Goal: Communication & Community: Share content

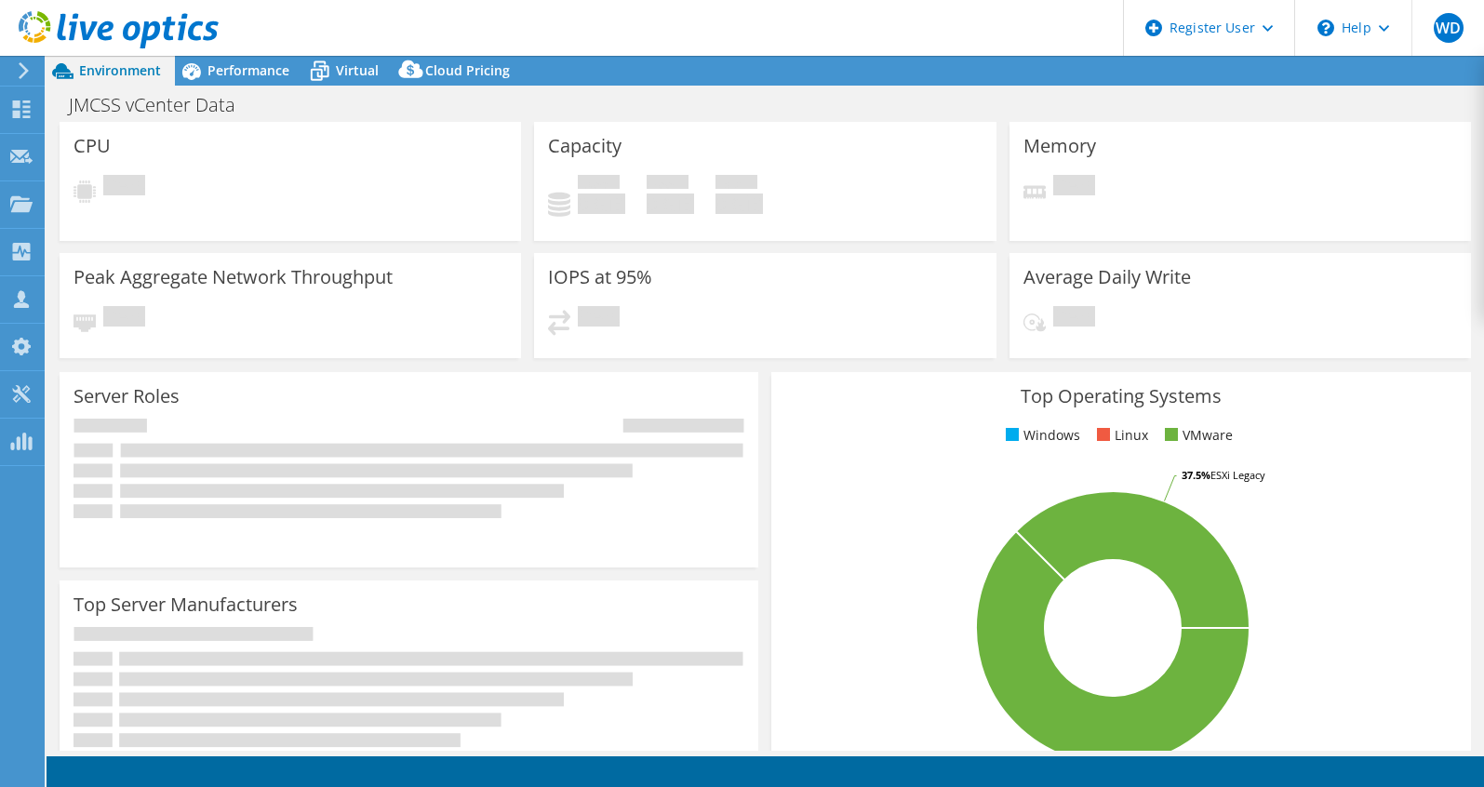
select select "USD"
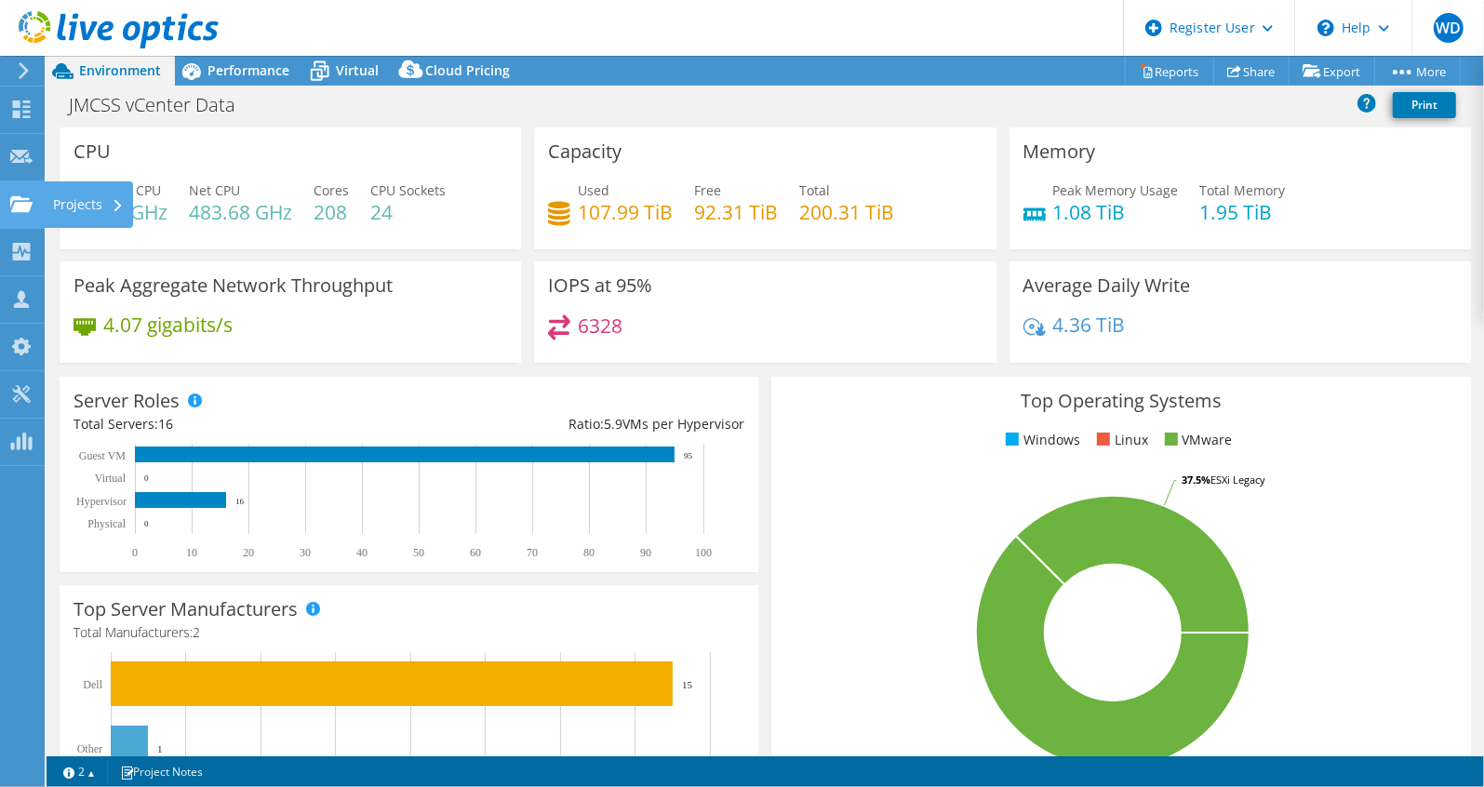
click at [10, 195] on icon at bounding box center [21, 204] width 22 height 18
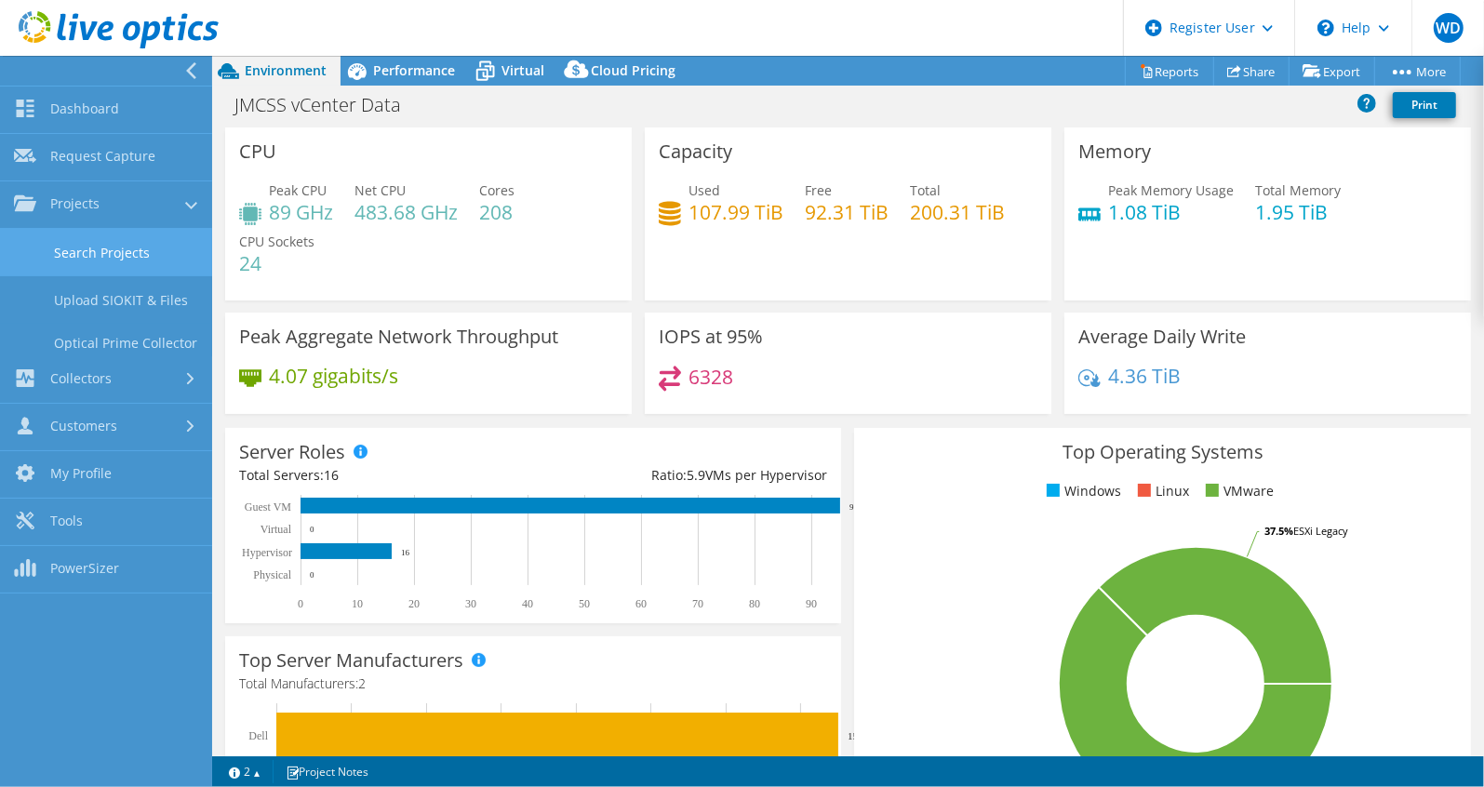
click at [21, 248] on link "Search Projects" at bounding box center [106, 252] width 212 height 47
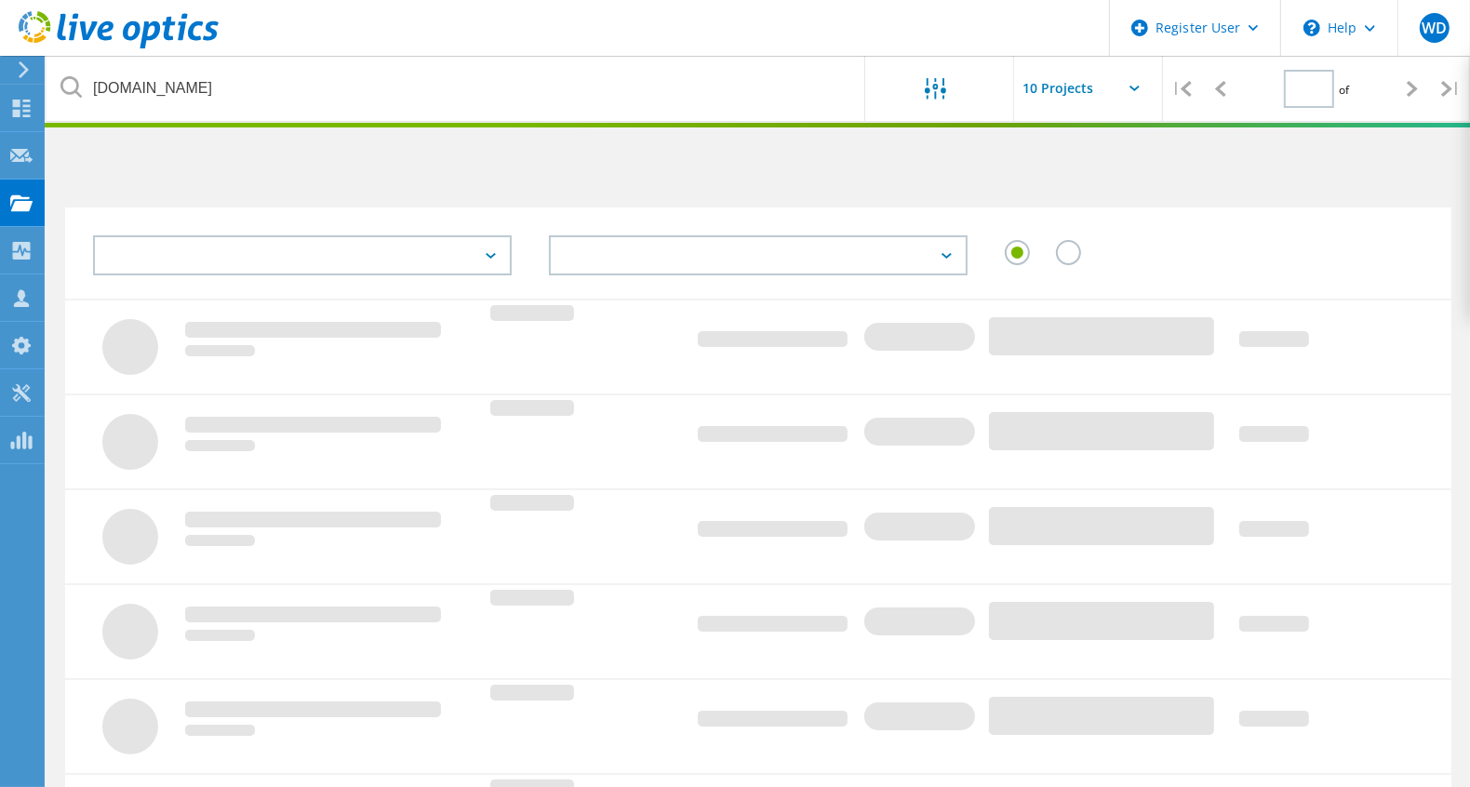
type input "1"
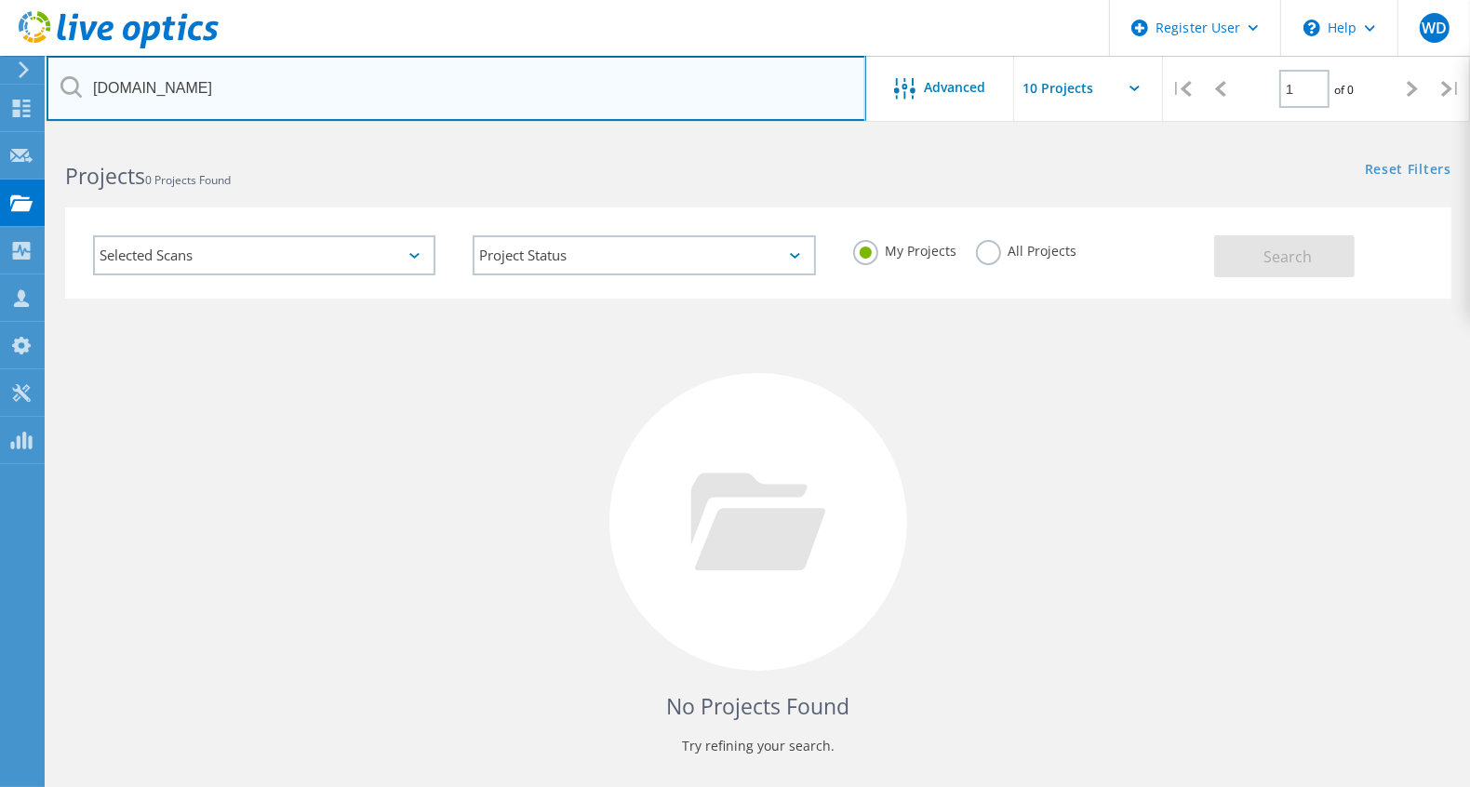
drag, startPoint x: 384, startPoint y: 90, endPoint x: 49, endPoint y: 64, distance: 336.0
click at [49, 64] on input "[DOMAIN_NAME]" at bounding box center [457, 88] width 820 height 65
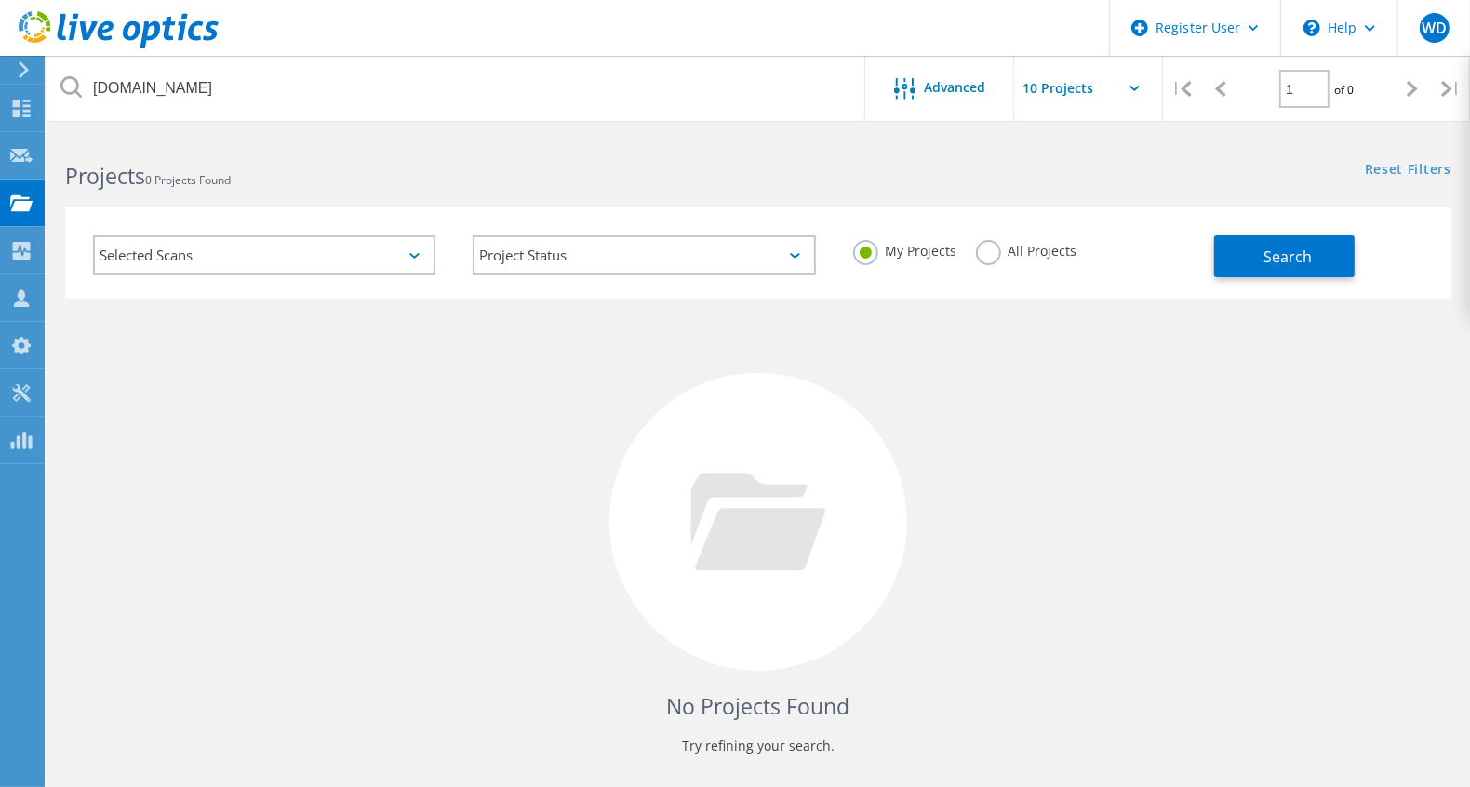
click at [1013, 268] on div "My Projects All Projects" at bounding box center [1025, 251] width 380 height 69
click at [1033, 258] on label "All Projects" at bounding box center [1026, 249] width 101 height 18
click at [0, 0] on input "All Projects" at bounding box center [0, 0] width 0 height 0
click at [1247, 263] on button "Search" at bounding box center [1284, 256] width 141 height 42
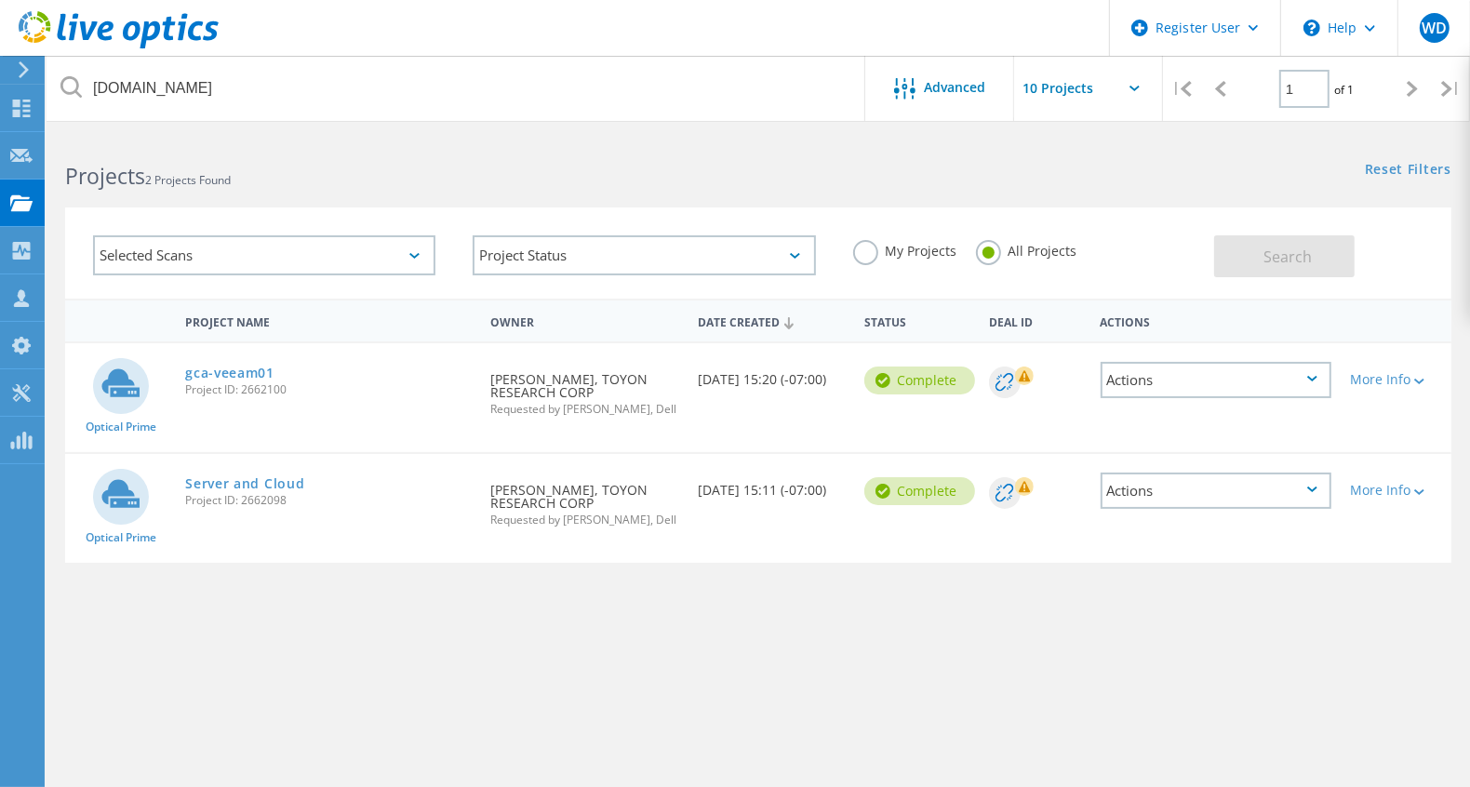
click at [1363, 660] on div "Project Name Owner Date Created Status Deal Id Actions Optical Prime gca-veeam0…" at bounding box center [758, 541] width 1386 height 484
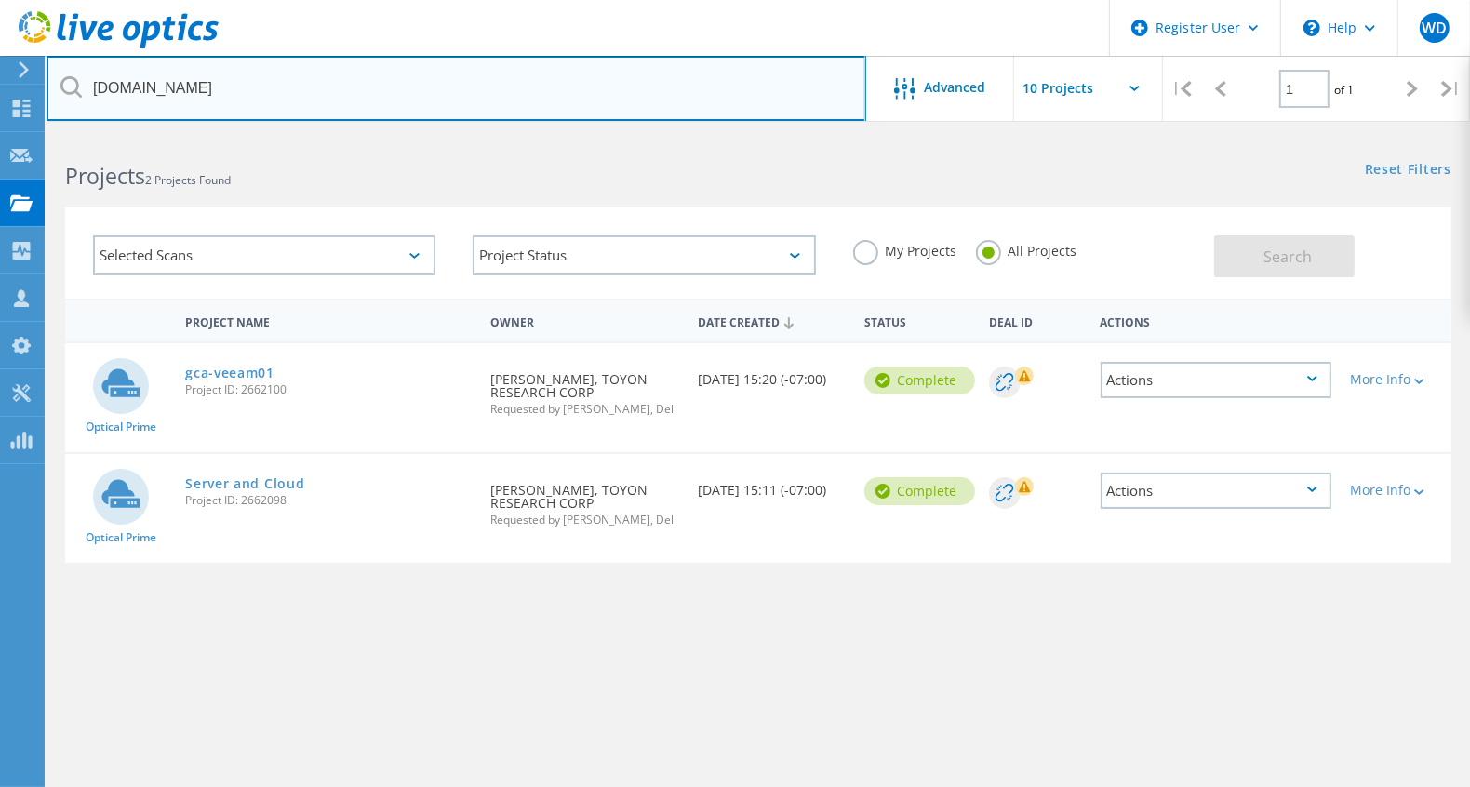
drag, startPoint x: 270, startPoint y: 92, endPoint x: 74, endPoint y: 74, distance: 196.2
click at [74, 74] on input "toyon.com" at bounding box center [457, 88] width 820 height 65
type input "nossaman.com"
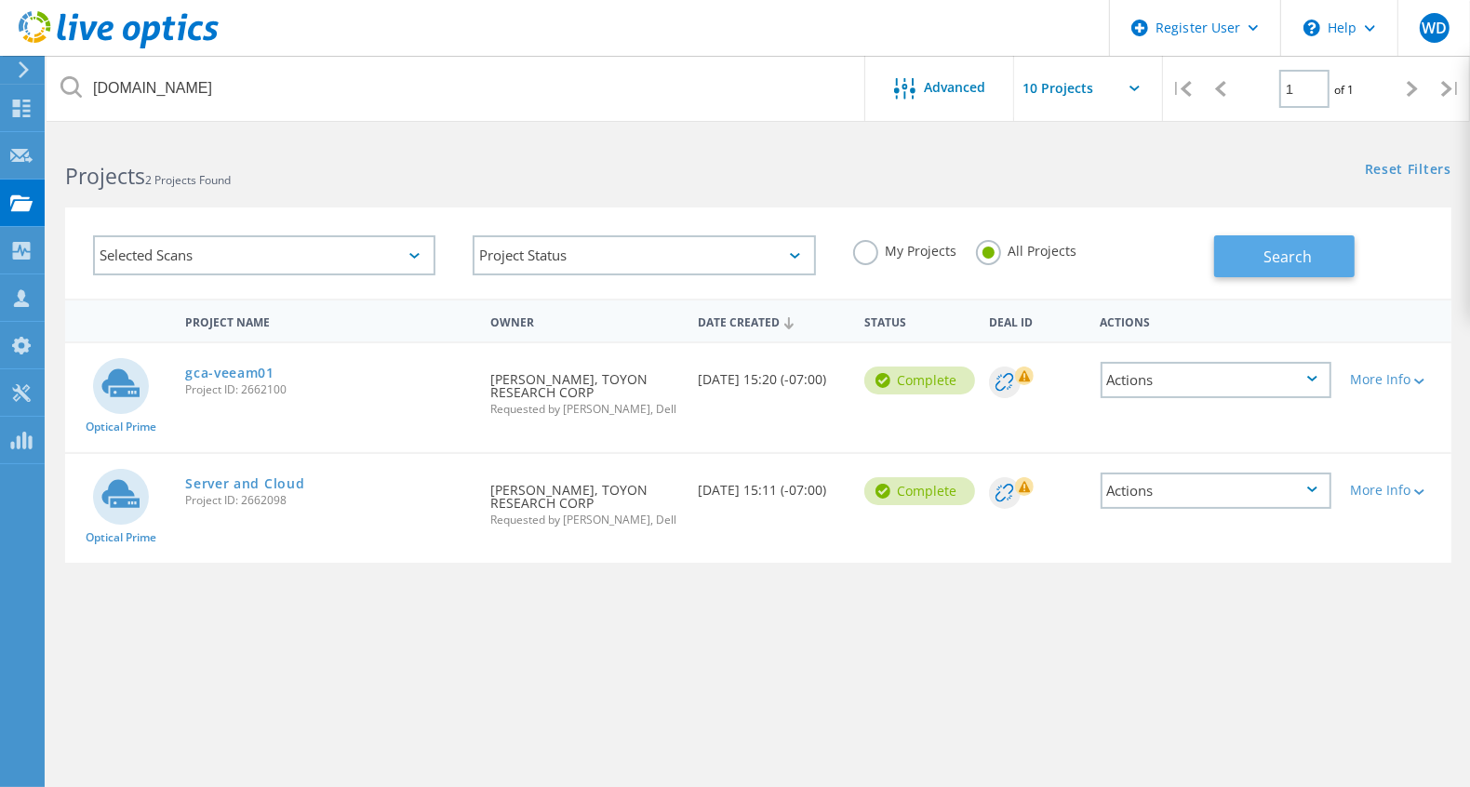
click at [1278, 265] on span "Search" at bounding box center [1288, 257] width 48 height 20
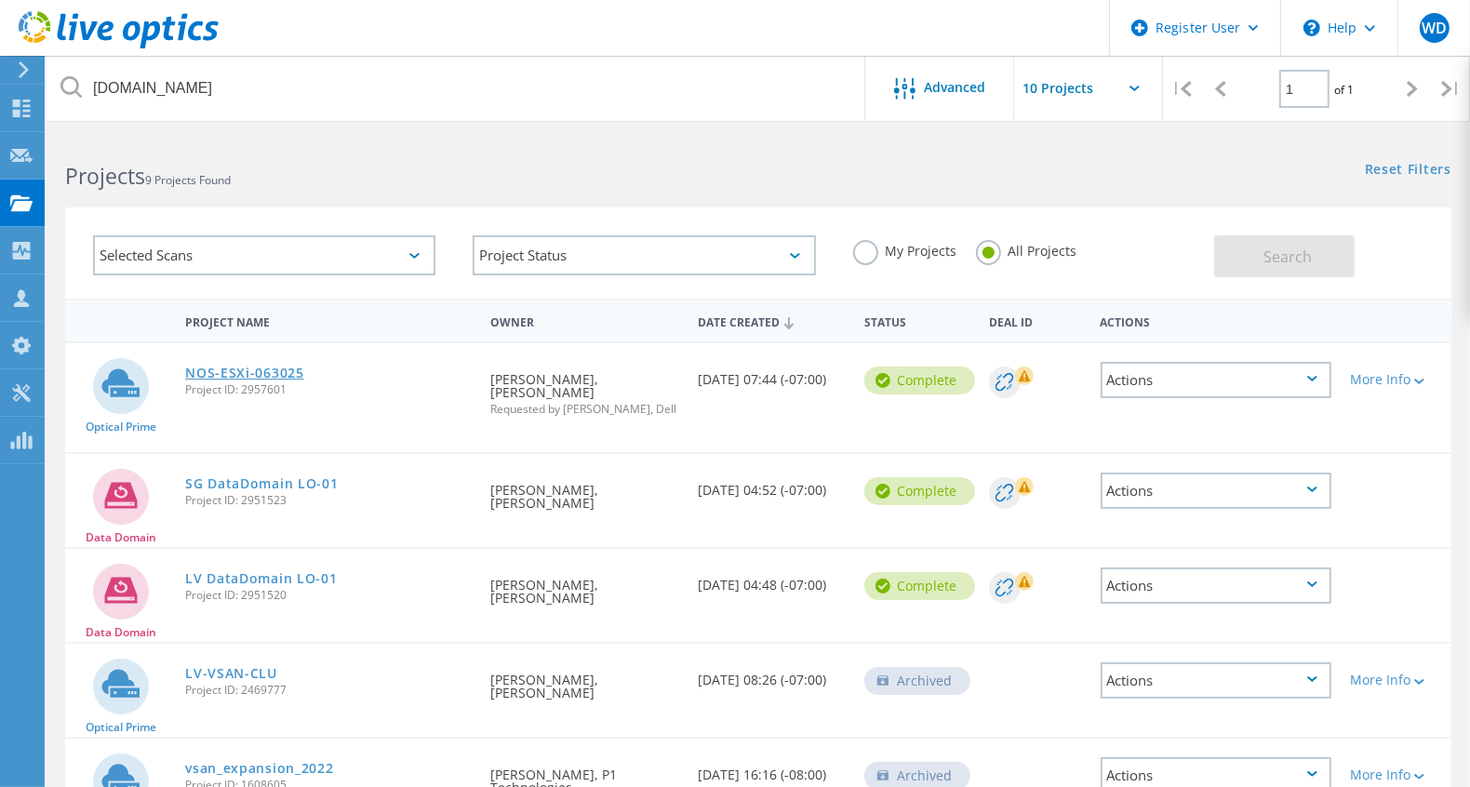
click at [281, 368] on link "NOS-ESXi-063025" at bounding box center [244, 373] width 119 height 13
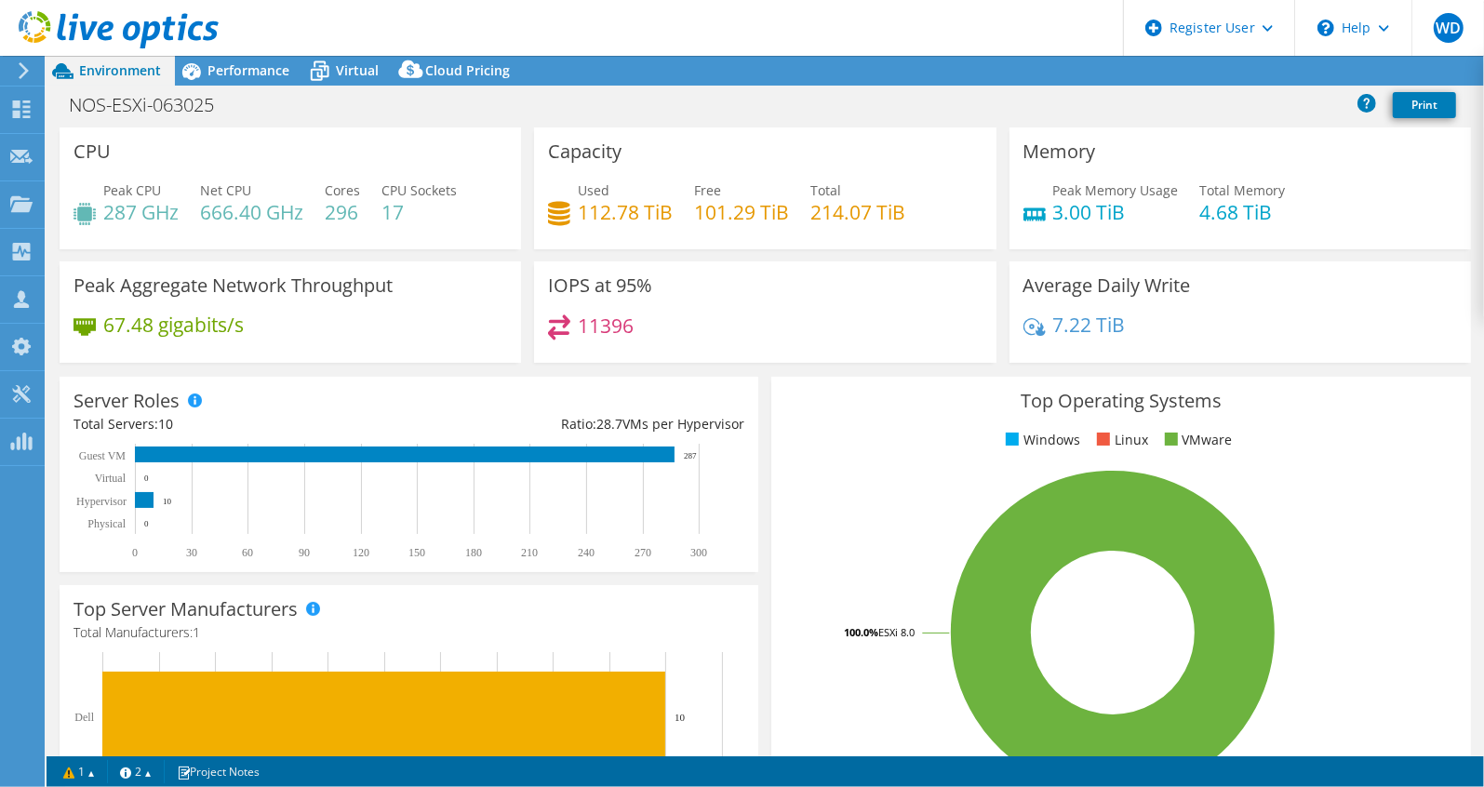
select select "USD"
click at [1263, 63] on link "Share" at bounding box center [1251, 71] width 76 height 29
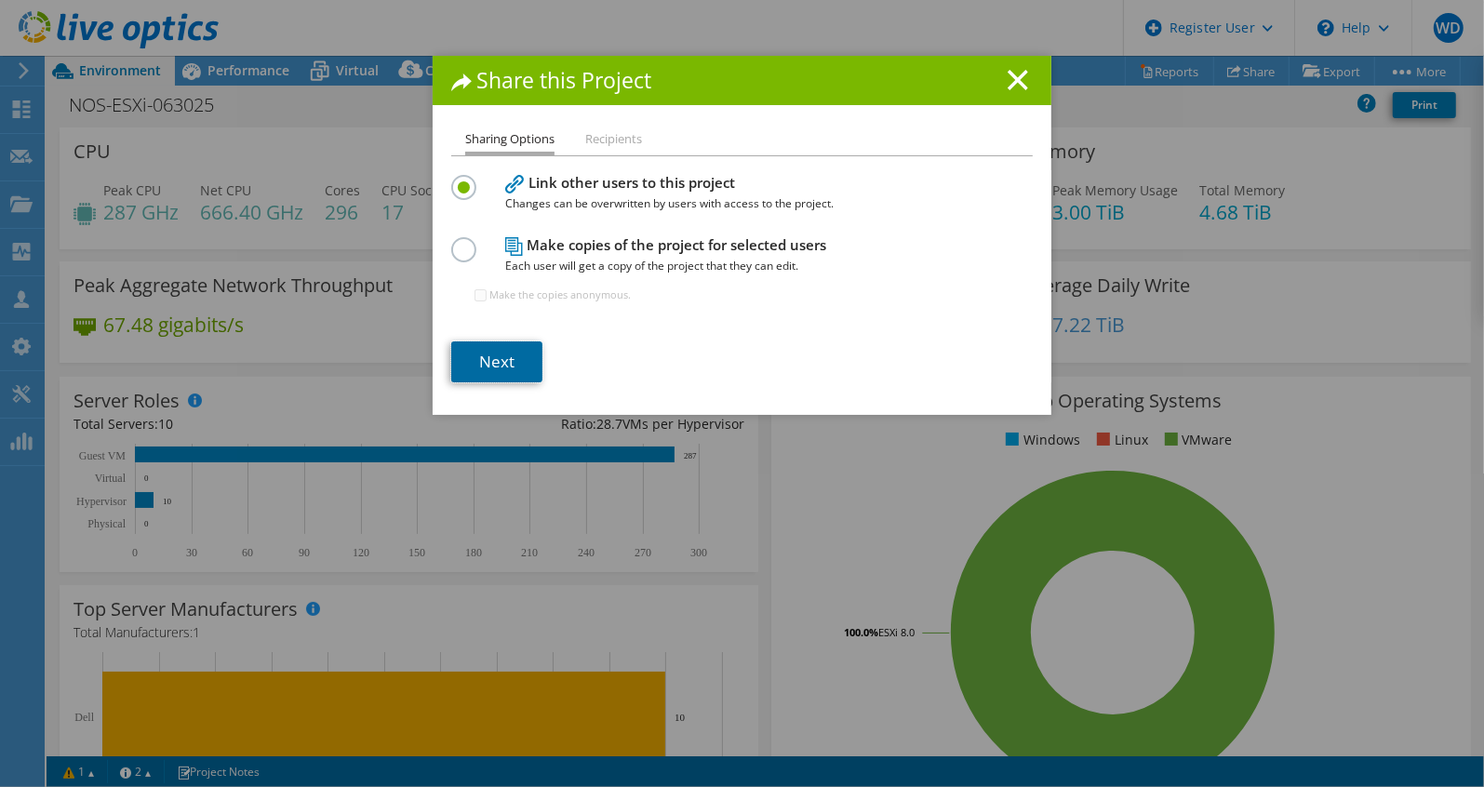
click at [502, 352] on link "Next" at bounding box center [496, 361] width 91 height 41
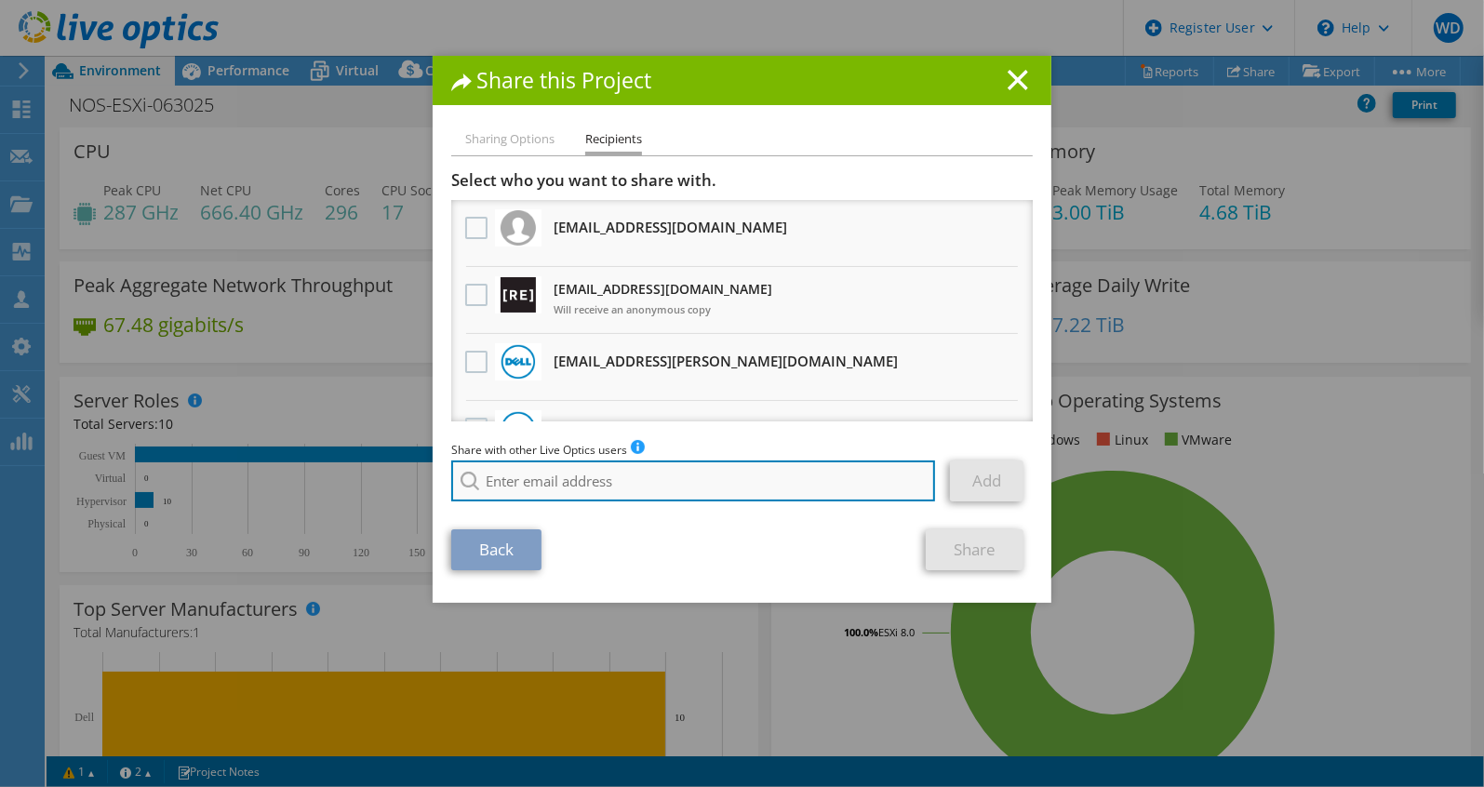
click at [604, 481] on input "search" at bounding box center [693, 481] width 484 height 41
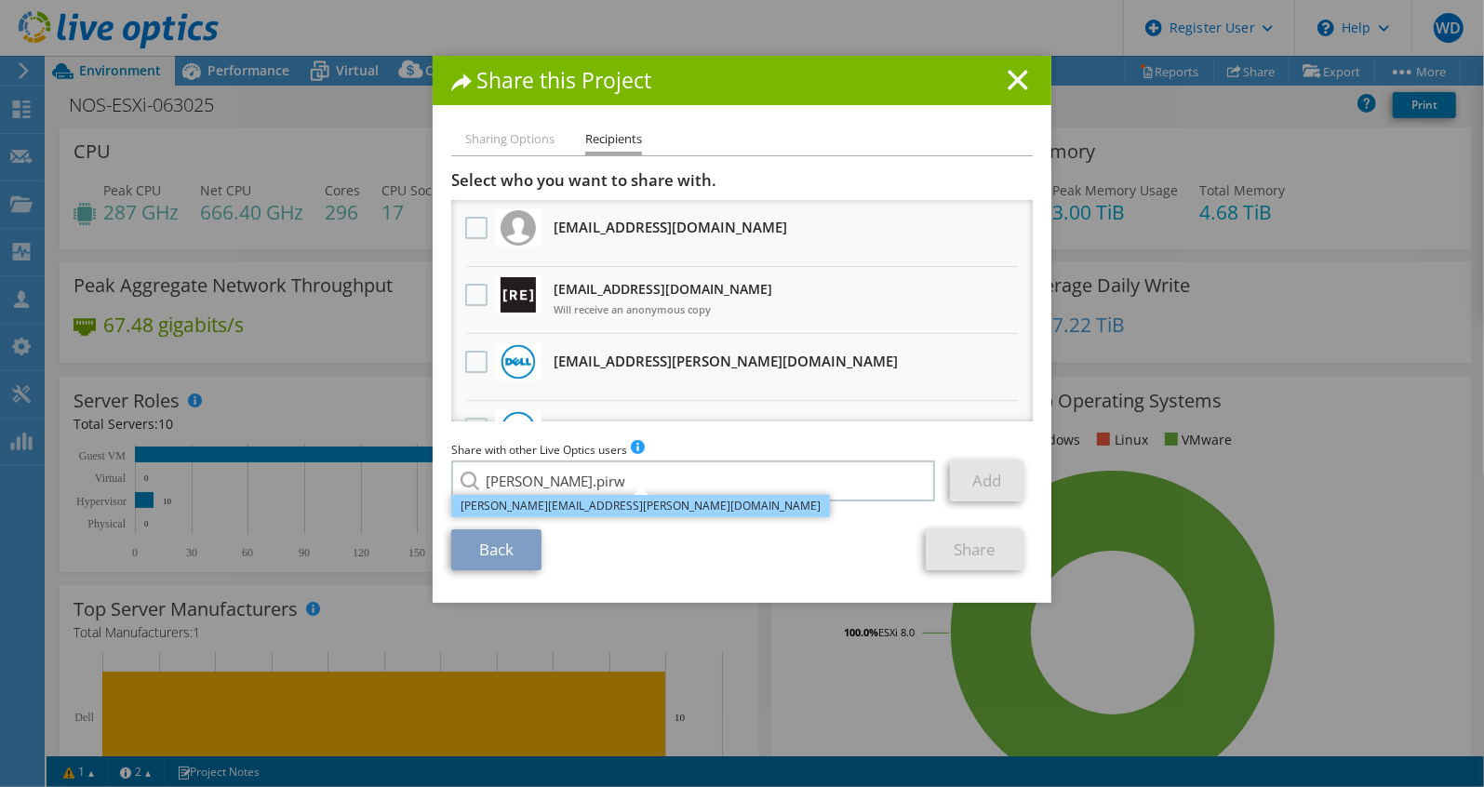
click at [611, 512] on li "Chris.Pirwitz@MicroAge.com" at bounding box center [640, 506] width 379 height 22
type input "Chris.Pirwitz@MicroAge.com"
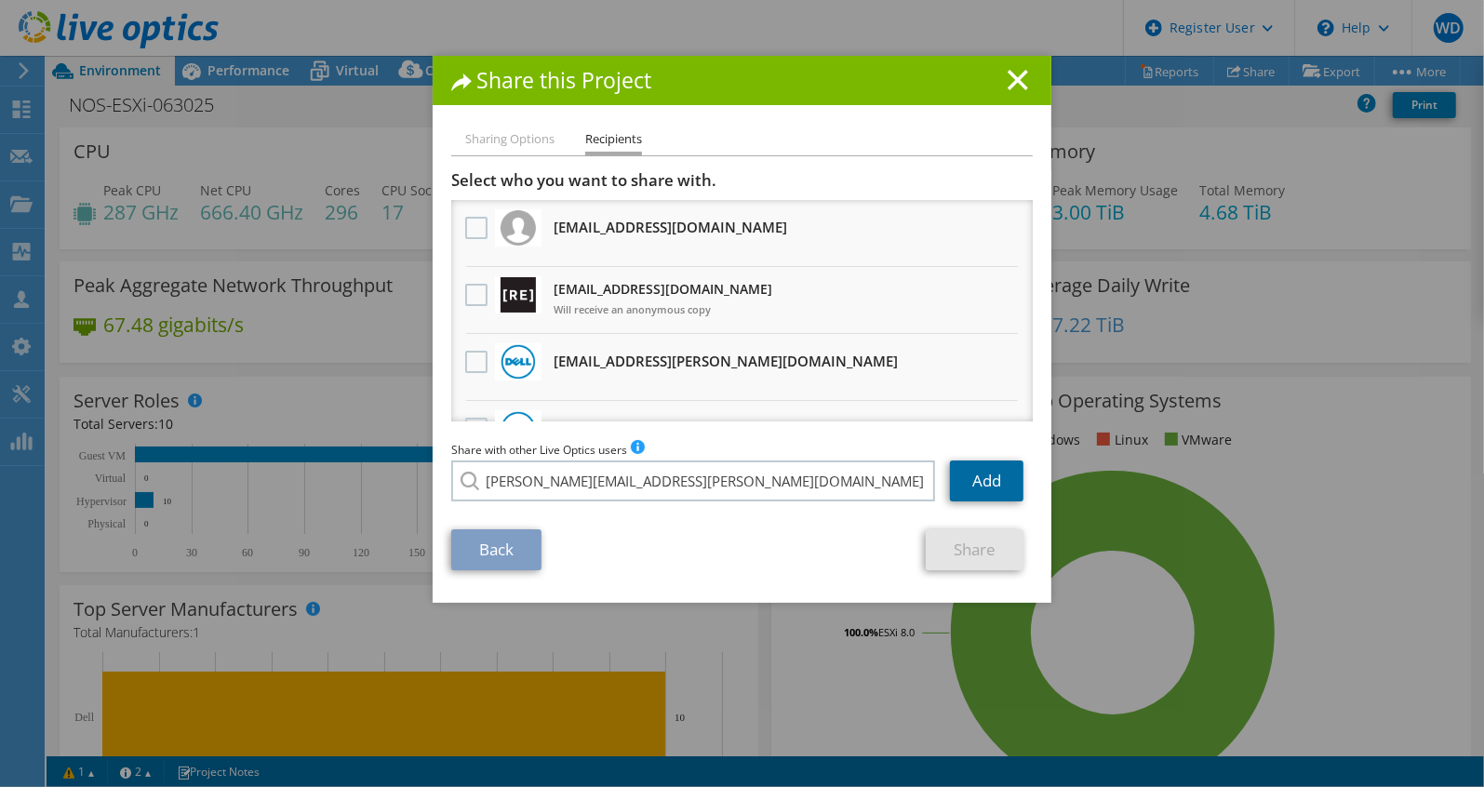
click at [961, 489] on link "Add" at bounding box center [987, 481] width 74 height 41
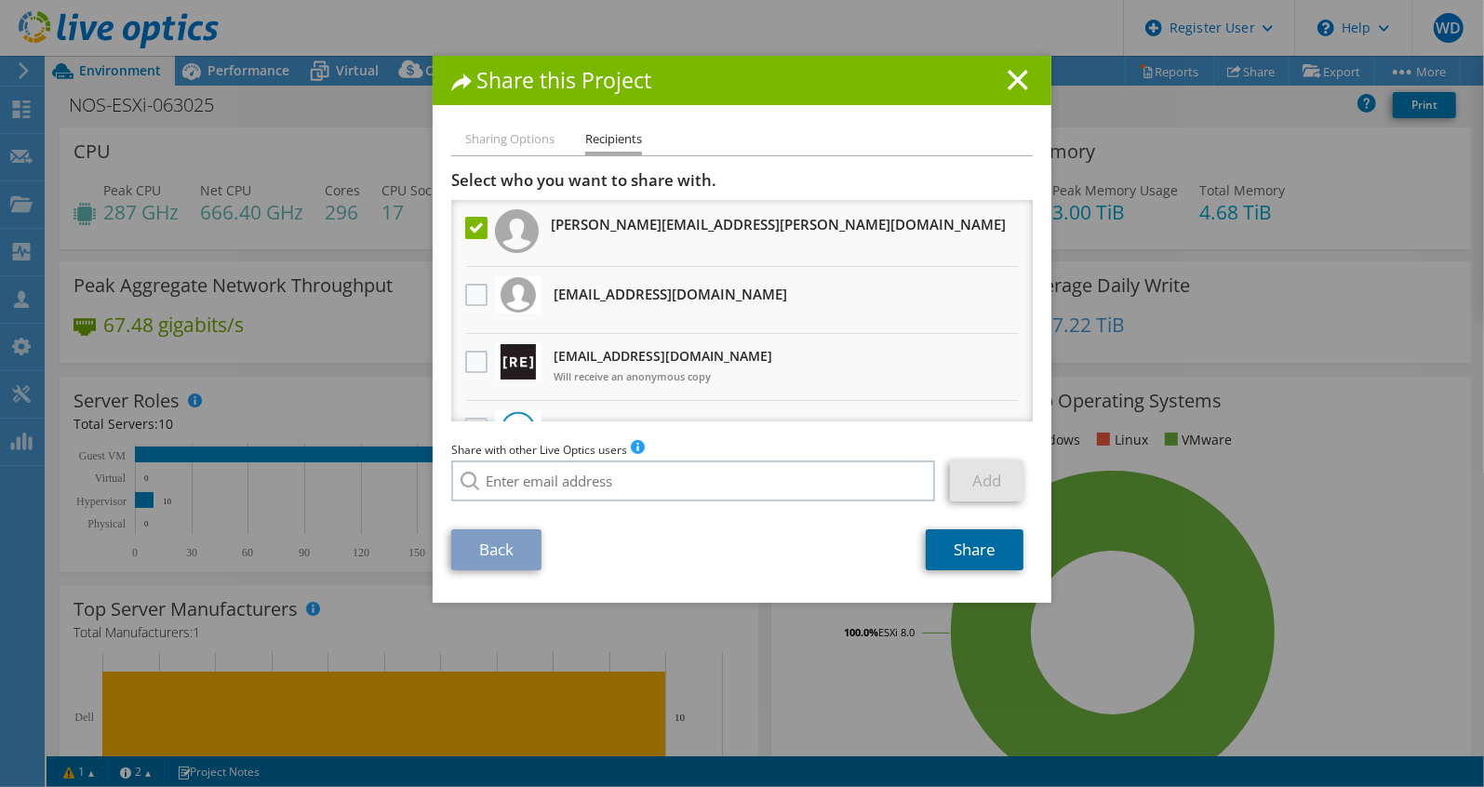
click at [978, 547] on link "Share" at bounding box center [975, 549] width 98 height 41
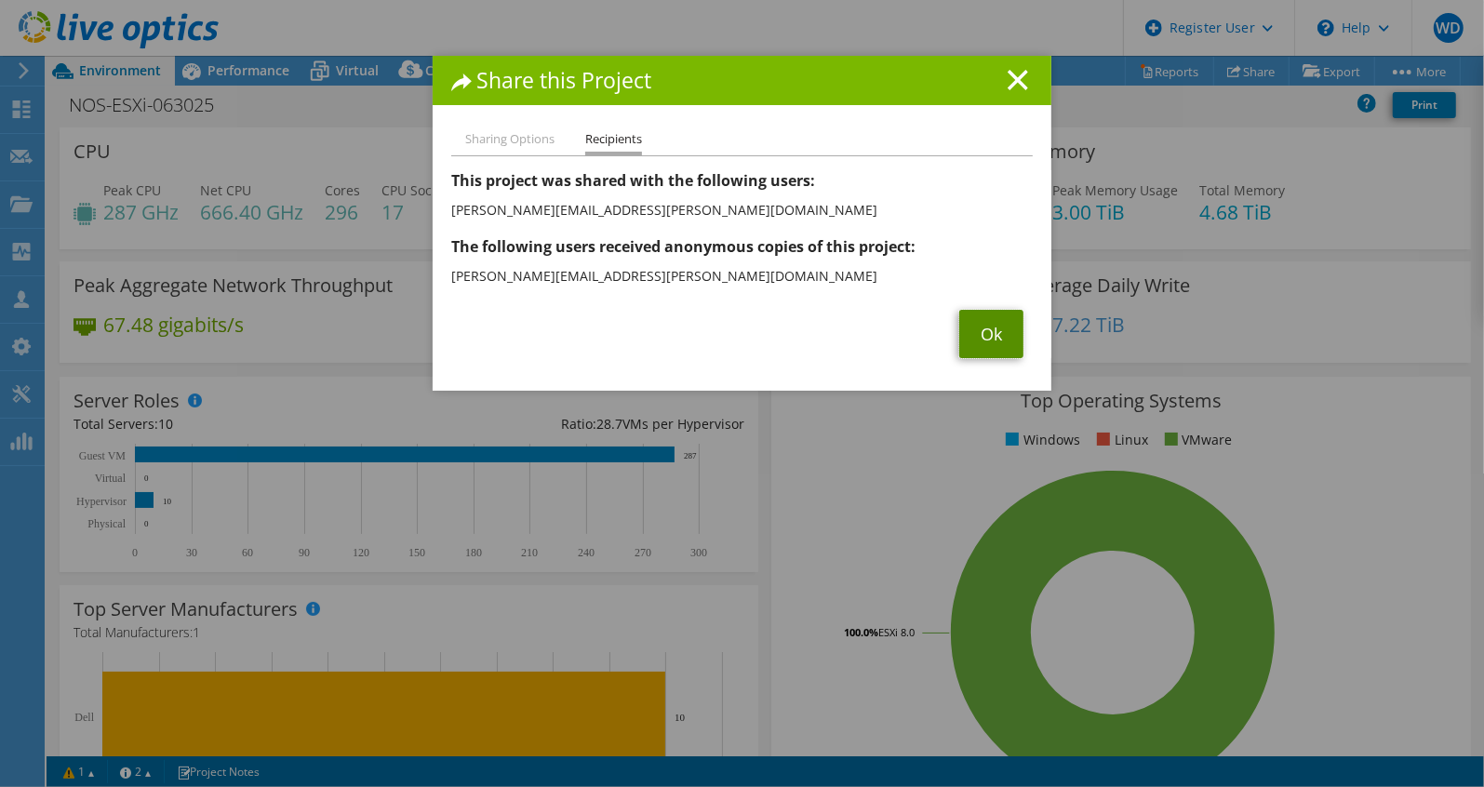
click at [973, 347] on link "Ok" at bounding box center [991, 334] width 64 height 48
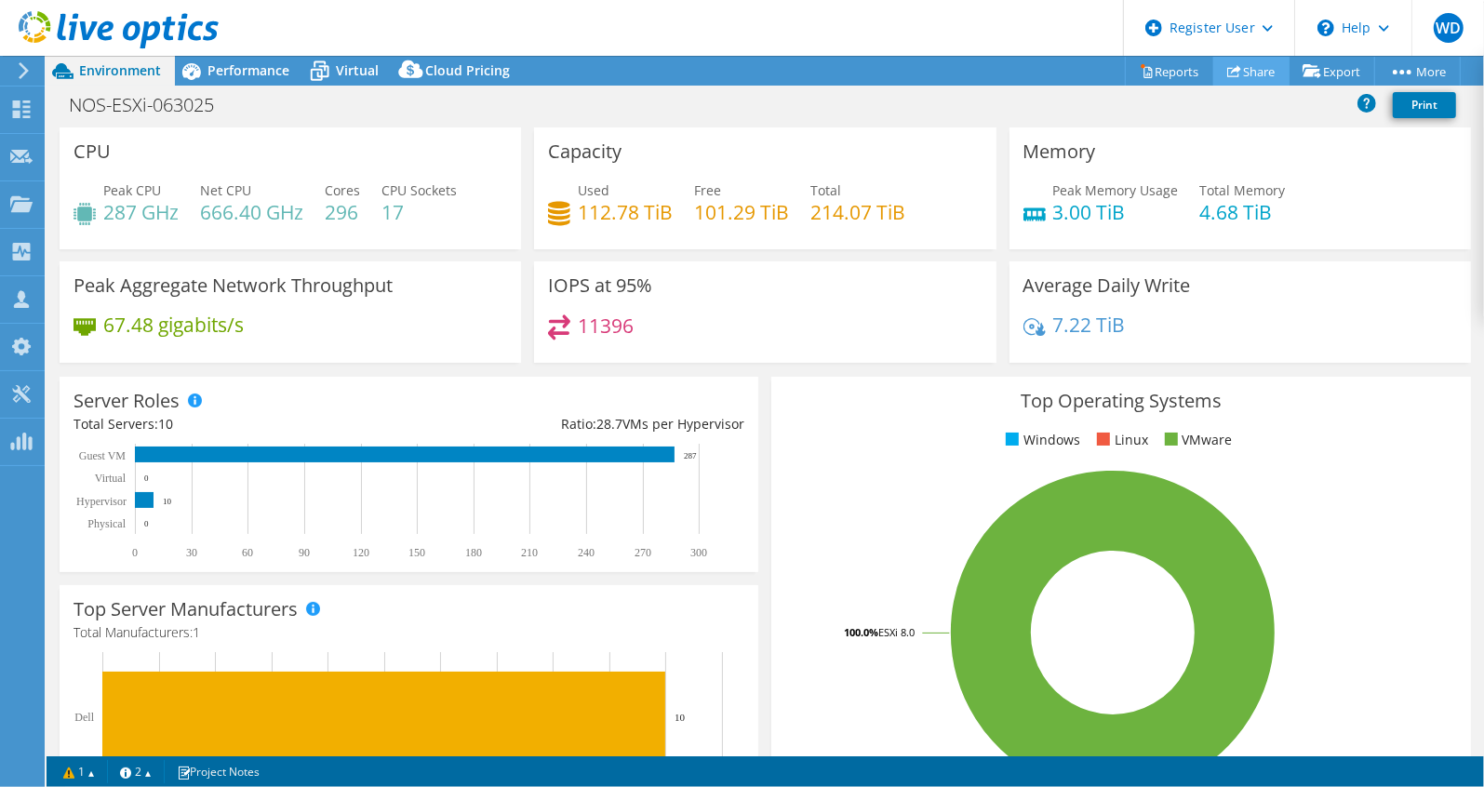
click at [1227, 70] on use at bounding box center [1234, 71] width 14 height 12
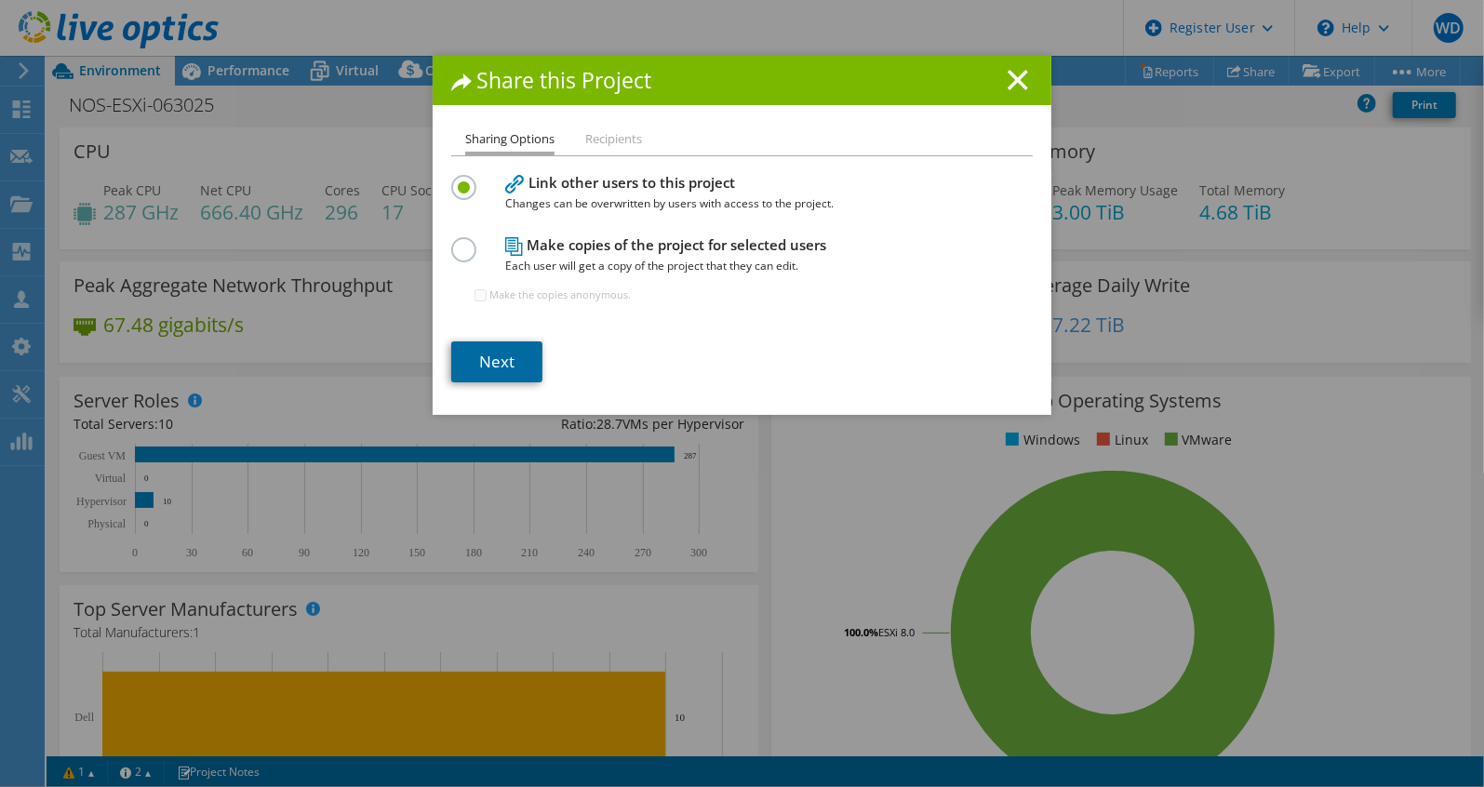
click at [520, 363] on link "Next" at bounding box center [496, 361] width 91 height 41
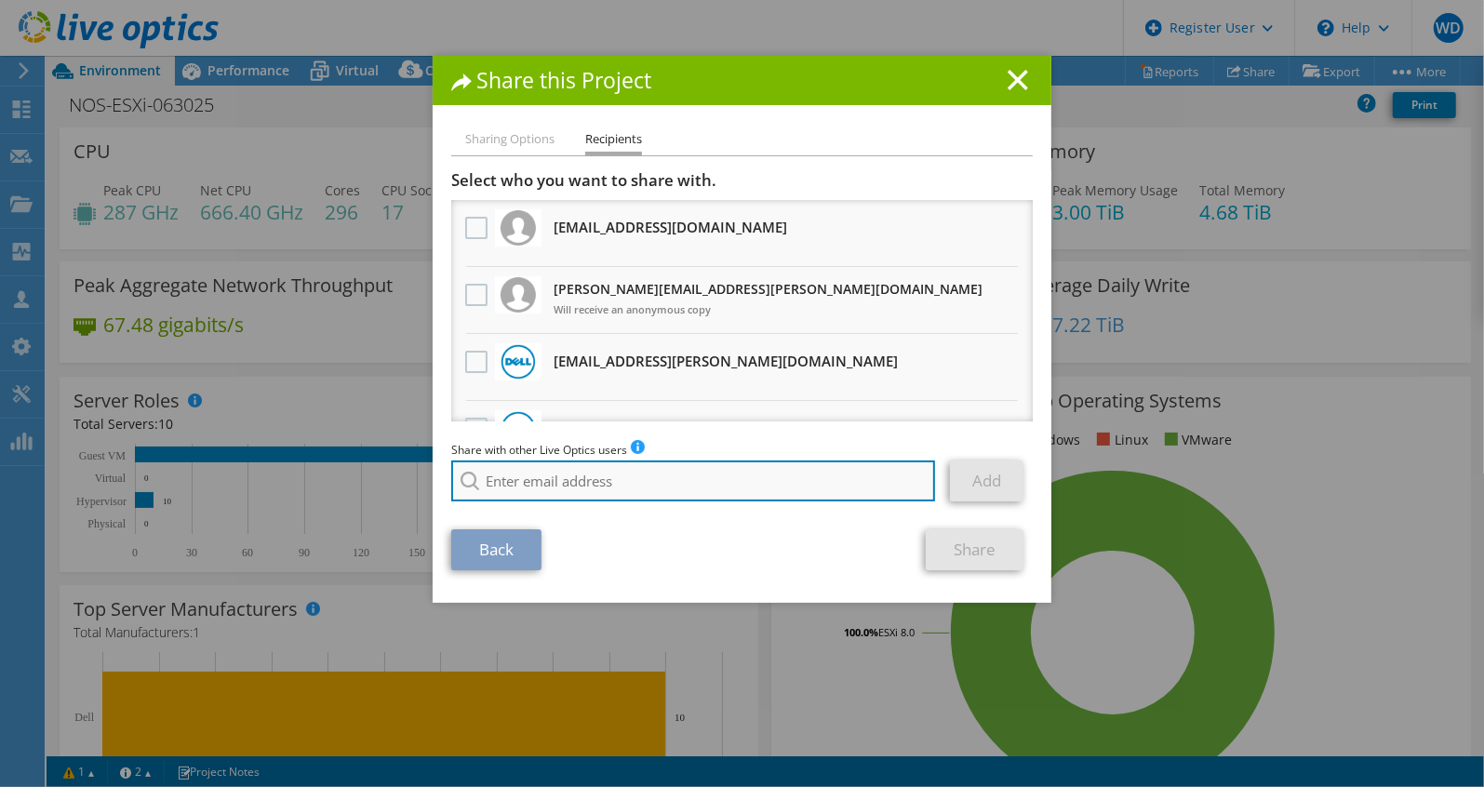
click at [676, 494] on input "search" at bounding box center [693, 481] width 484 height 41
paste input "jordan.swetland@microage.com"
type input "jordan.swetland@microage.com"
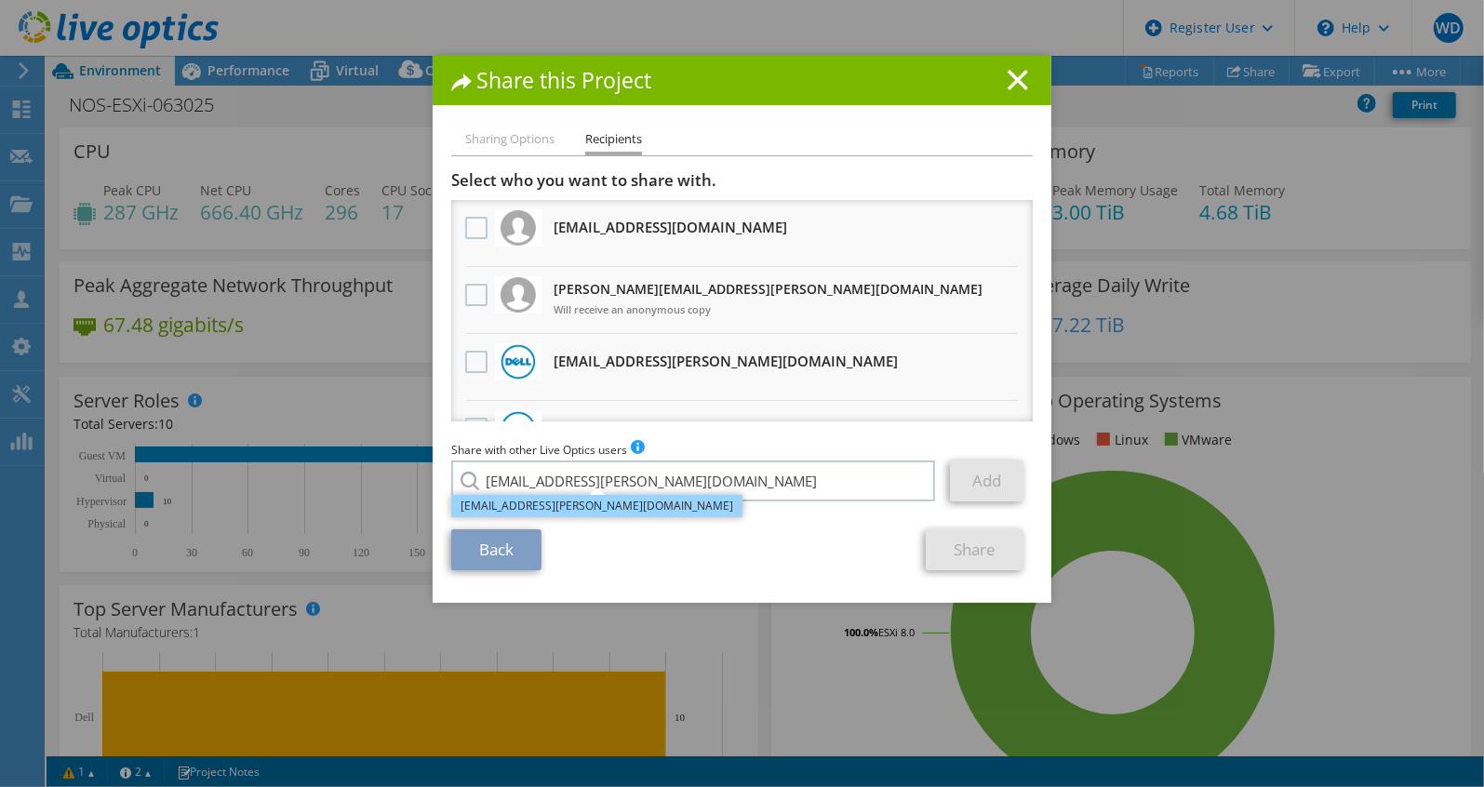
click at [551, 512] on li "jordan.swetland@microage.com" at bounding box center [596, 506] width 291 height 22
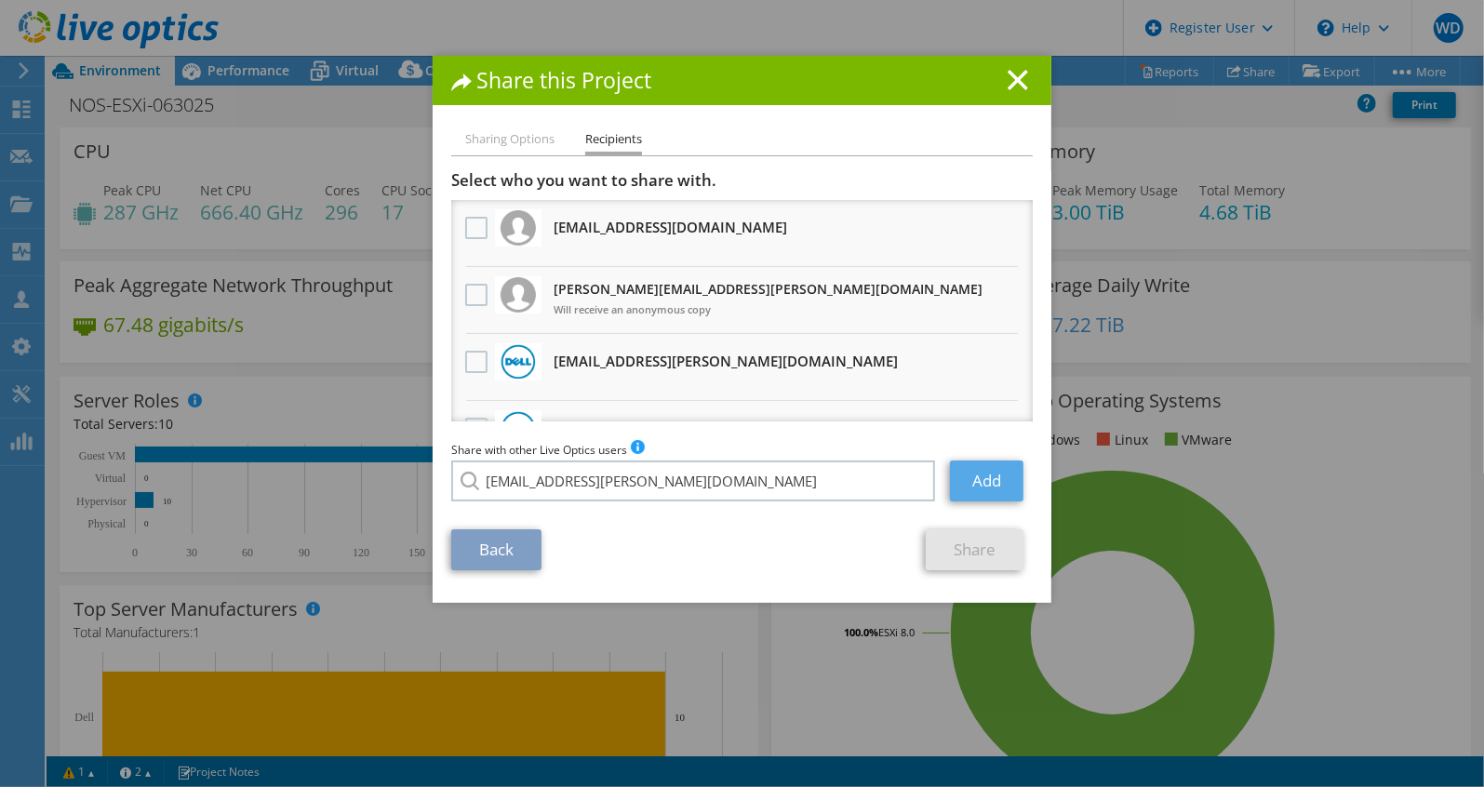
click at [945, 485] on div "Add" at bounding box center [984, 481] width 97 height 41
click at [955, 488] on link "Add" at bounding box center [987, 481] width 74 height 41
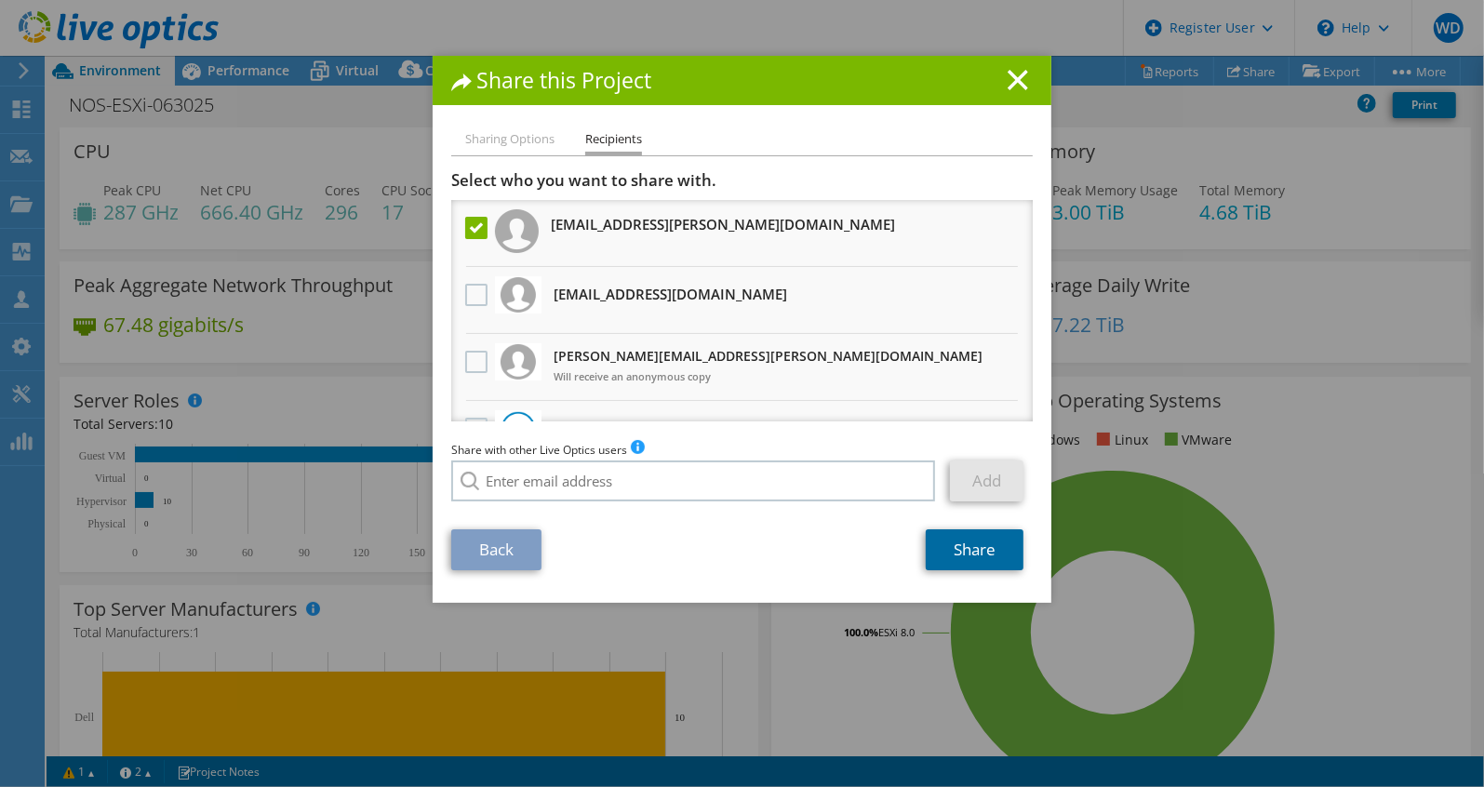
click at [958, 546] on link "Share" at bounding box center [975, 549] width 98 height 41
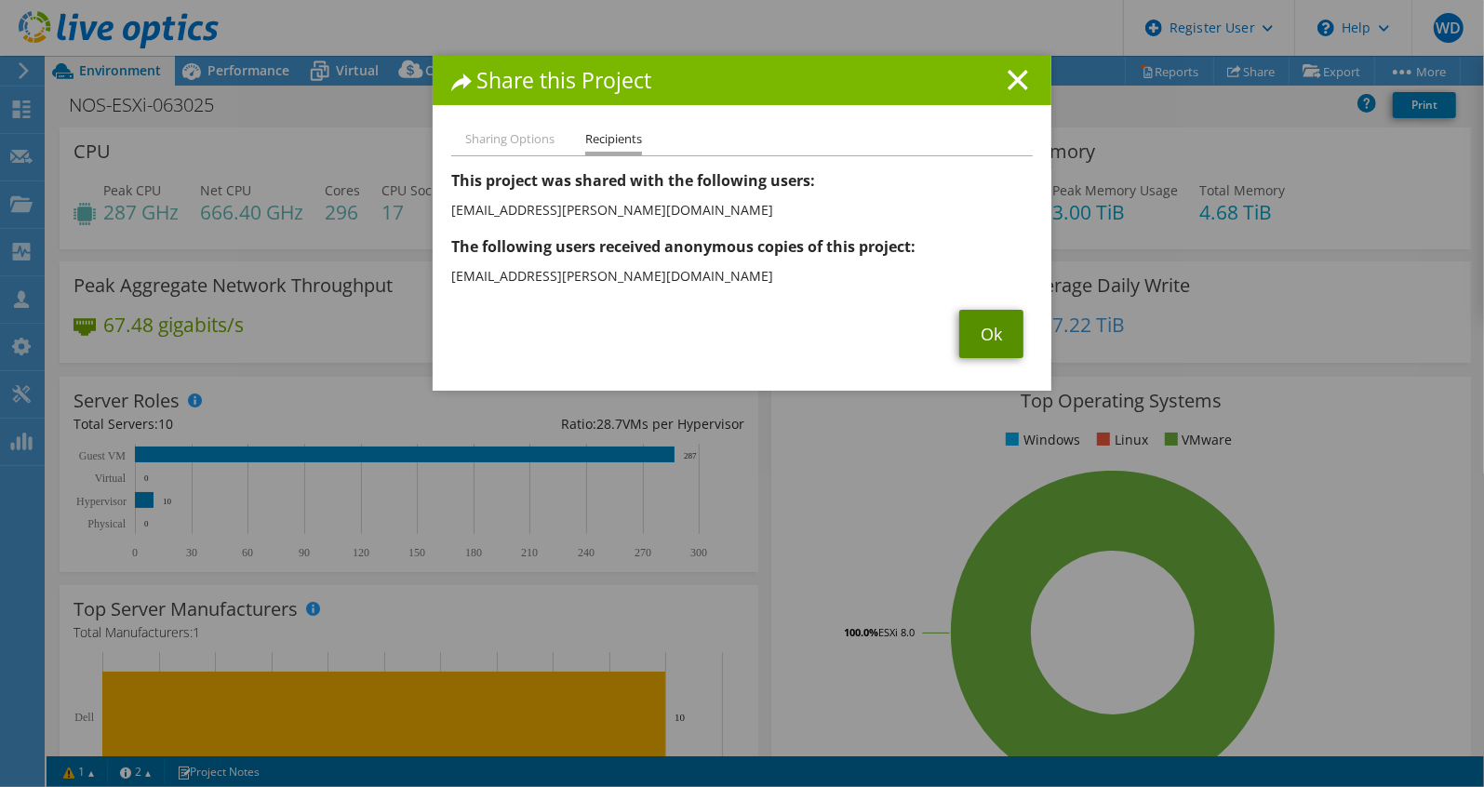
click at [981, 318] on link "Ok" at bounding box center [991, 334] width 64 height 48
